Goal: Task Accomplishment & Management: Use online tool/utility

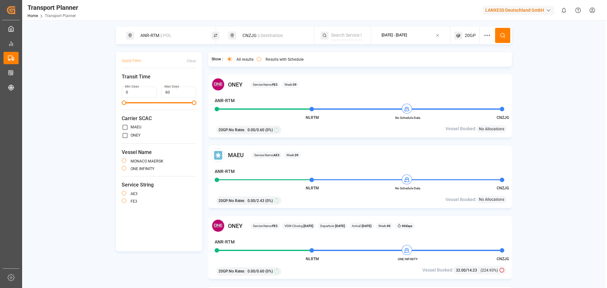
click at [301, 37] on div "CNZJG || Destination" at bounding box center [273, 36] width 68 height 12
click at [302, 83] on icon at bounding box center [302, 82] width 2 height 2
click at [288, 83] on input at bounding box center [268, 81] width 64 height 9
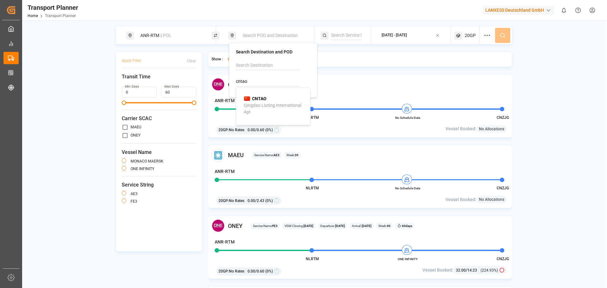
click at [269, 98] on div "CNTAO Qingdao Liuting International Apt" at bounding box center [274, 106] width 61 height 20
type input "CNTAO"
click at [499, 35] on button at bounding box center [502, 35] width 15 height 15
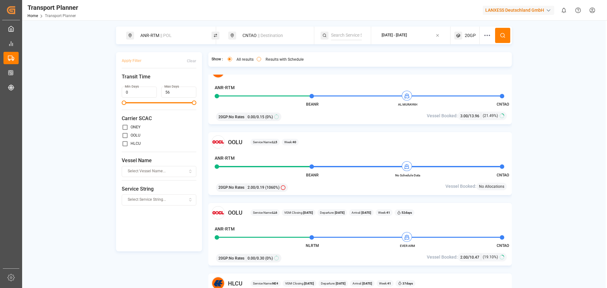
scroll to position [823, 0]
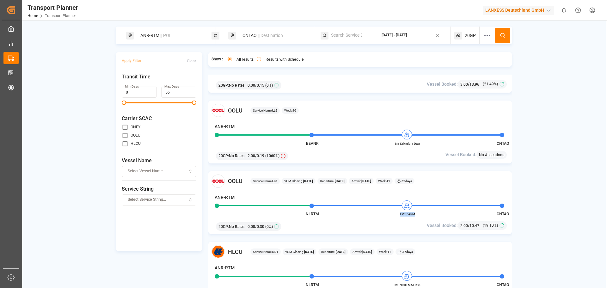
drag, startPoint x: 414, startPoint y: 215, endPoint x: 401, endPoint y: 215, distance: 13.3
click at [401, 215] on span "EVER ARM" at bounding box center [407, 214] width 35 height 5
copy span "EVER ARM"
click at [255, 40] on div "CNTAO || Destination" at bounding box center [273, 36] width 68 height 12
click at [252, 77] on input "CNTAO" at bounding box center [268, 81] width 64 height 9
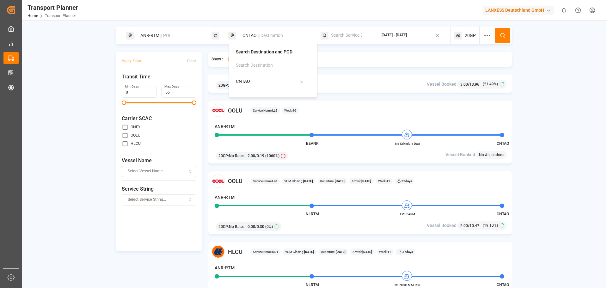
click at [252, 77] on input "CNTAO" at bounding box center [268, 81] width 64 height 9
click at [259, 97] on b "CNSHA" at bounding box center [259, 98] width 15 height 5
type input "CNSHA"
click at [501, 36] on circle at bounding box center [503, 35] width 4 height 4
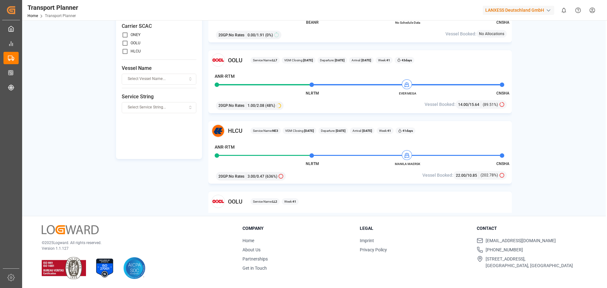
scroll to position [791, 0]
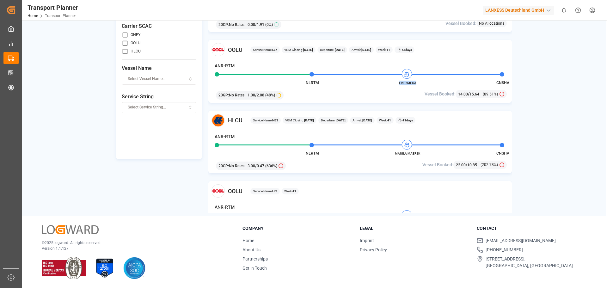
drag, startPoint x: 418, startPoint y: 84, endPoint x: 399, endPoint y: 85, distance: 18.7
click at [399, 85] on span "EVER MEGA" at bounding box center [407, 83] width 35 height 5
copy span "EVER MEGA"
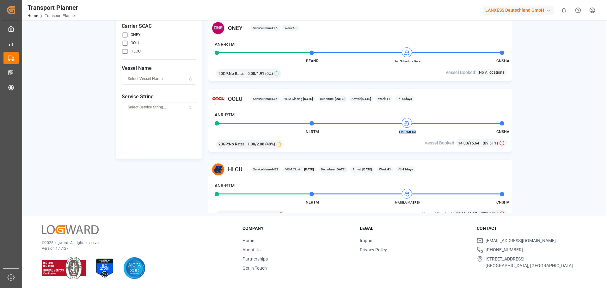
scroll to position [688, 0]
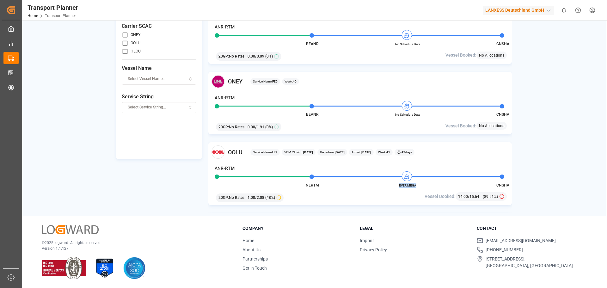
click at [126, 51] on input "primary checkbox" at bounding box center [125, 51] width 7 height 7
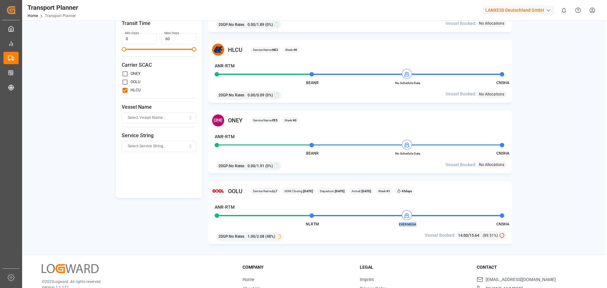
scroll to position [0, 0]
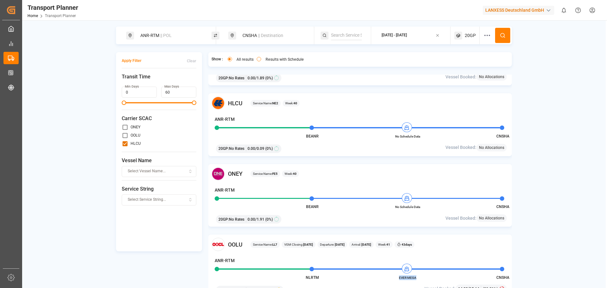
click at [126, 145] on input "primary checkbox" at bounding box center [125, 143] width 7 height 7
checkbox input "false"
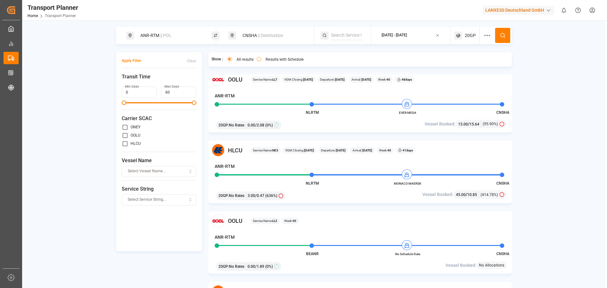
scroll to position [499, 0]
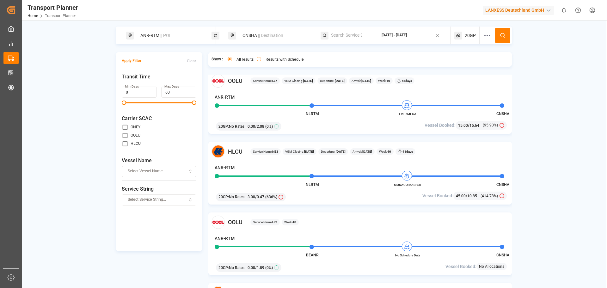
click at [190, 39] on div "ANR-RTM || POL" at bounding box center [171, 36] width 68 height 12
click at [158, 81] on input at bounding box center [166, 85] width 64 height 9
click at [201, 68] on icon at bounding box center [199, 70] width 4 height 4
click at [161, 81] on input at bounding box center [166, 85] width 64 height 9
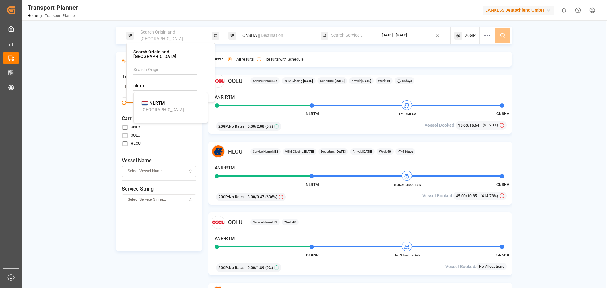
click at [166, 100] on div "NLRTM [GEOGRAPHIC_DATA]" at bounding box center [171, 106] width 61 height 13
type input "NLRTM"
click at [499, 35] on button at bounding box center [502, 35] width 15 height 15
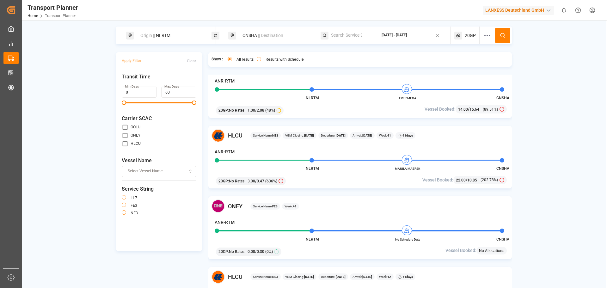
scroll to position [443, 0]
